Goal: Task Accomplishment & Management: Complete application form

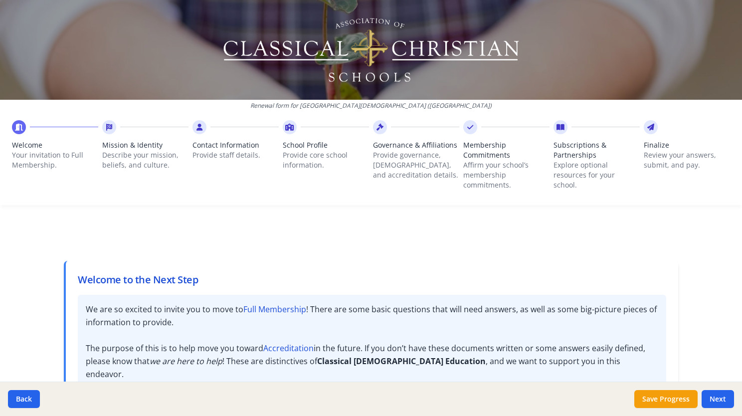
click at [481, 146] on span "Membership Commitments" at bounding box center [506, 150] width 86 height 20
click at [311, 233] on div at bounding box center [371, 225] width 638 height 24
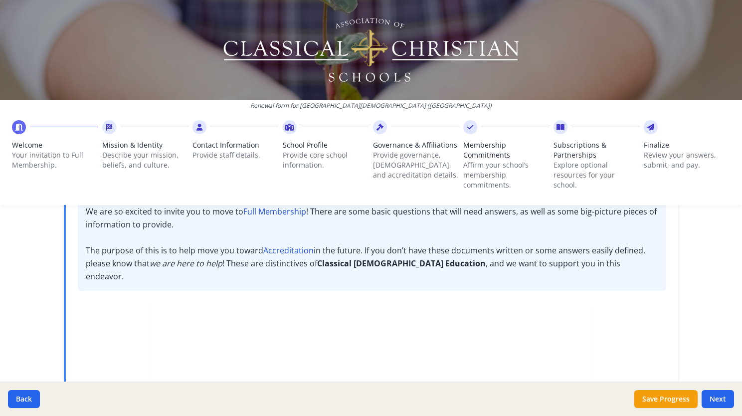
scroll to position [100, 0]
click at [275, 208] on div "Renewal form for Point Christian Academy (TN) Welcome Your invitation to Full M…" at bounding box center [371, 106] width 742 height 213
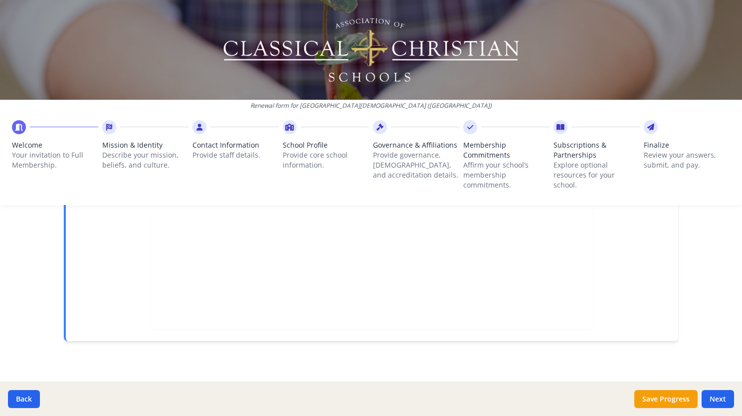
scroll to position [0, 0]
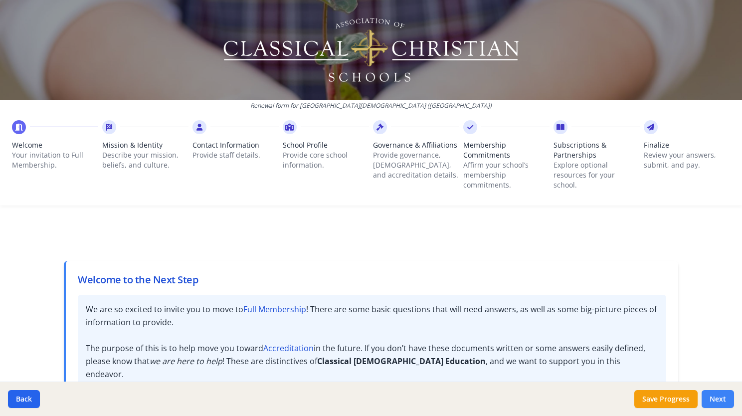
click at [725, 402] on button "Next" at bounding box center [718, 399] width 32 height 18
